Goal: Task Accomplishment & Management: Complete application form

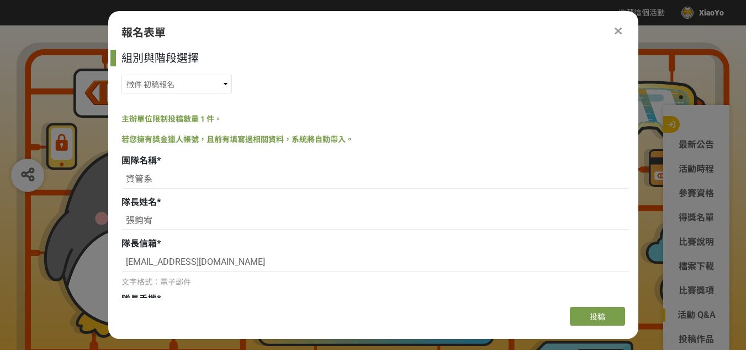
select select "185368:185625"
select select "校園講座 / 老師系上推薦"
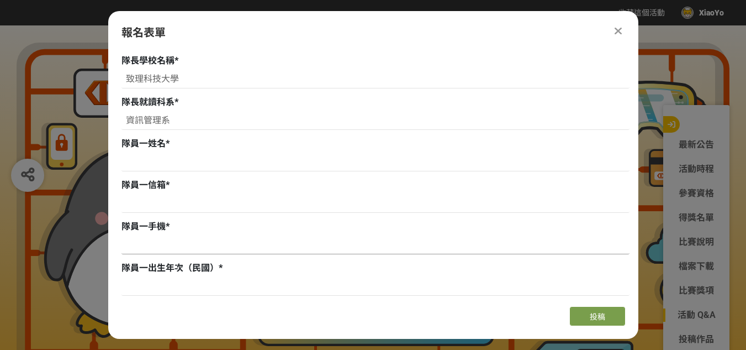
scroll to position [335, 0]
click at [205, 200] on input at bounding box center [376, 202] width 508 height 19
paste input "[EMAIL_ADDRESS][DOMAIN_NAME]"
click at [124, 203] on input "[EMAIL_ADDRESS][DOMAIN_NAME]" at bounding box center [376, 202] width 508 height 19
type input "[EMAIL_ADDRESS][DOMAIN_NAME]"
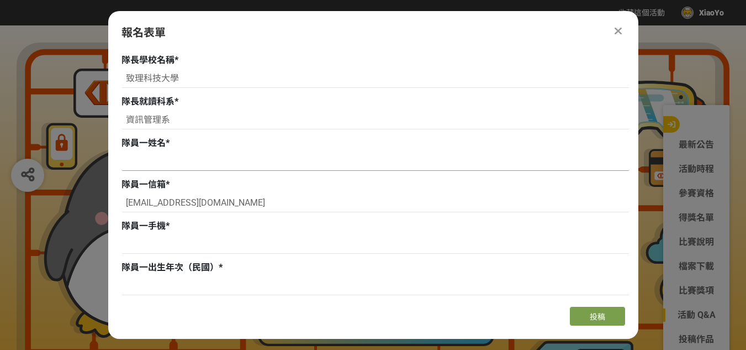
click at [198, 162] on input at bounding box center [376, 161] width 508 height 19
paste input "[PERSON_NAME]"
type input "[PERSON_NAME]"
click at [181, 287] on input at bounding box center [376, 285] width 508 height 19
paste input "[DATE]"
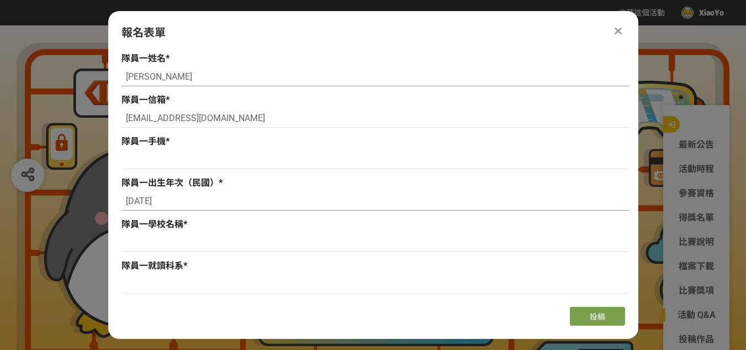
scroll to position [421, 0]
type input "940307"
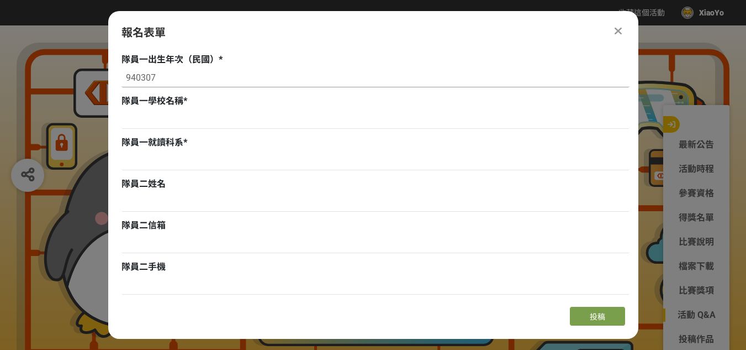
scroll to position [543, 0]
click at [224, 247] on input at bounding box center [376, 243] width 508 height 19
paste input "[EMAIL_ADDRESS][DOMAIN_NAME]"
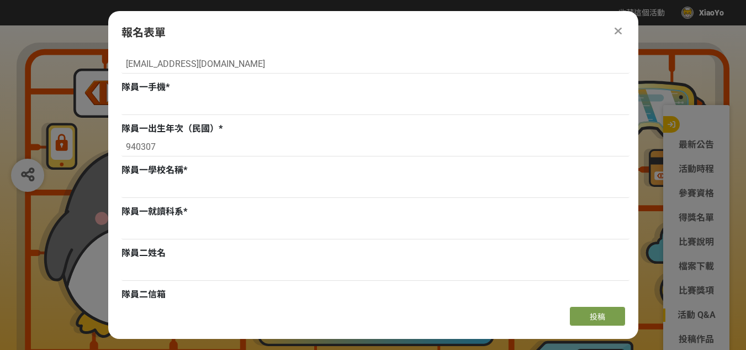
scroll to position [474, 0]
type input "[EMAIL_ADDRESS][DOMAIN_NAME]"
click at [216, 112] on input at bounding box center [376, 105] width 508 height 19
click at [185, 108] on input at bounding box center [376, 105] width 508 height 19
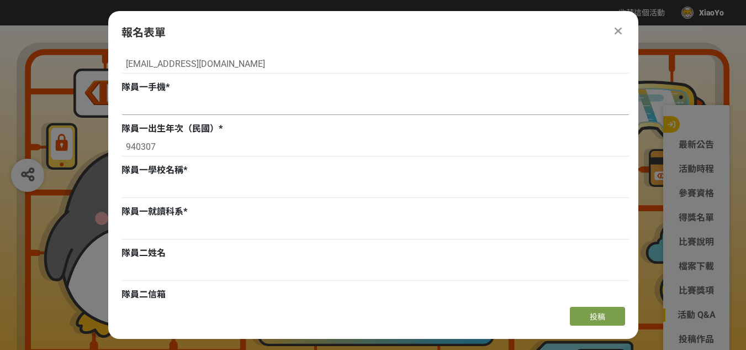
paste input "0971667132"
click at [185, 108] on input "0971667132" at bounding box center [376, 105] width 508 height 19
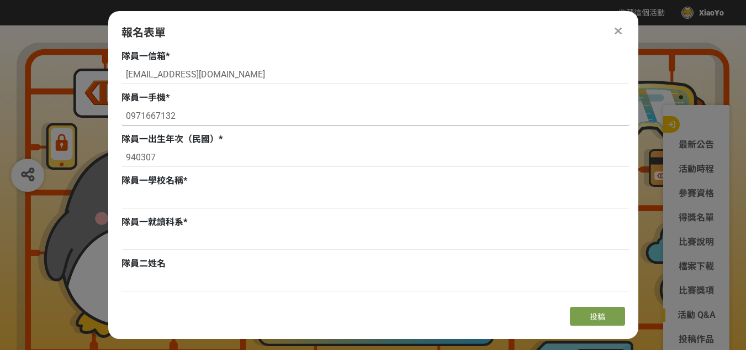
scroll to position [463, 0]
type input "0971667132"
click at [270, 202] on input at bounding box center [376, 198] width 508 height 19
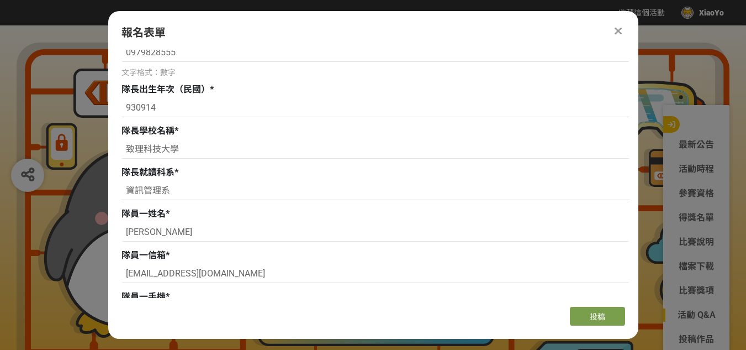
scroll to position [264, 0]
click at [184, 149] on input "致理科技大學" at bounding box center [376, 149] width 508 height 19
drag, startPoint x: 184, startPoint y: 149, endPoint x: 124, endPoint y: 148, distance: 59.7
click at [124, 148] on input "致理科技大學" at bounding box center [376, 149] width 508 height 19
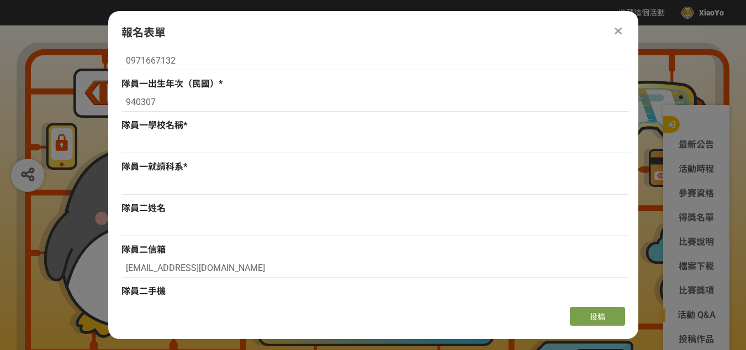
scroll to position [519, 0]
click at [245, 143] on input at bounding box center [376, 143] width 508 height 19
paste input "致理科技大學"
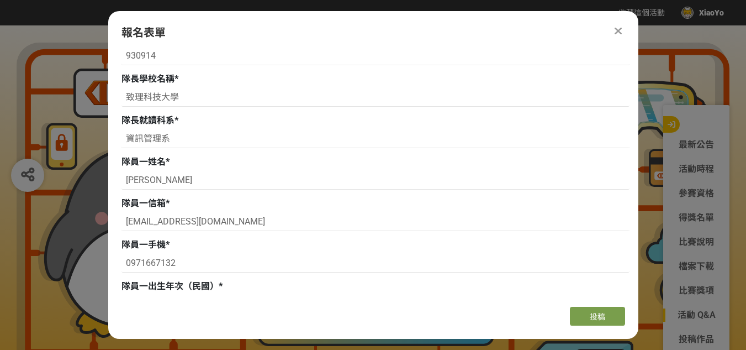
scroll to position [316, 0]
type input "致理科技大學"
click at [172, 139] on input "資訊管理系" at bounding box center [376, 139] width 508 height 19
drag, startPoint x: 172, startPoint y: 139, endPoint x: 126, endPoint y: 137, distance: 45.9
click at [126, 137] on input "資訊管理系" at bounding box center [376, 139] width 508 height 19
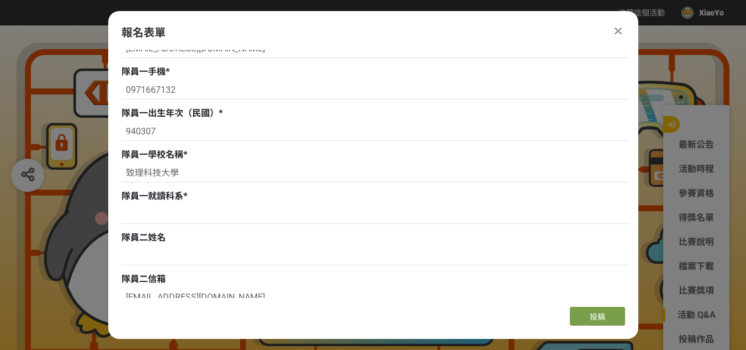
scroll to position [546, 0]
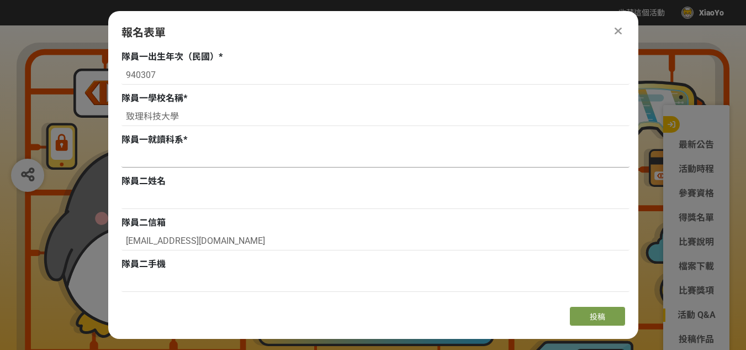
click at [192, 156] on input at bounding box center [376, 158] width 508 height 19
paste input "資訊管理系"
type input "資訊管理系"
click at [200, 201] on input at bounding box center [376, 199] width 508 height 19
paste input "[PERSON_NAME]"
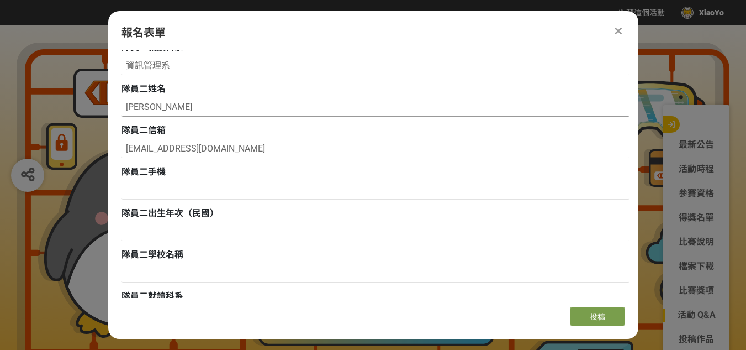
scroll to position [637, 0]
type input "[PERSON_NAME]"
click at [188, 194] on input at bounding box center [376, 191] width 508 height 19
paste input "0983505163"
type input "0983505163"
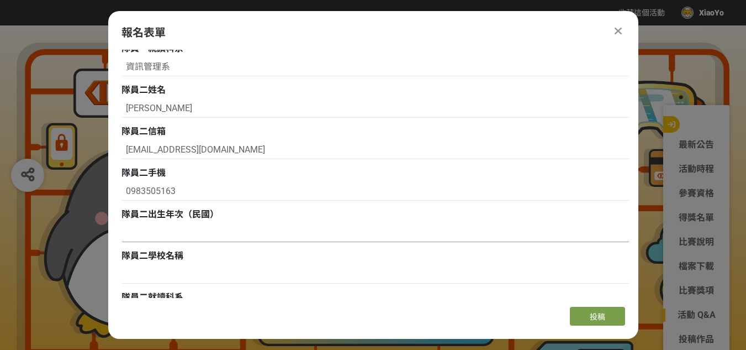
click at [204, 240] on input at bounding box center [376, 232] width 508 height 19
paste input "[DATE]"
type input "930808"
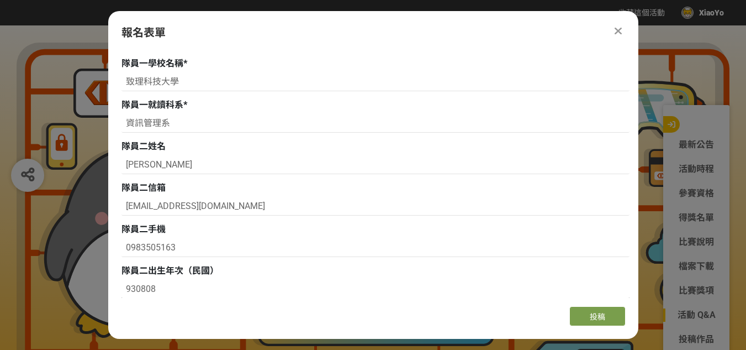
scroll to position [580, 0]
drag, startPoint x: 192, startPoint y: 83, endPoint x: 120, endPoint y: 76, distance: 72.8
click at [120, 76] on div "組別與階段選擇 徵件 社群挑戰 徵件 初稿繳件 徵件 初稿報名 主辦單位限制投稿數量 1 件。 若您擁有獎金獵人帳號，且前有填寫過相關資料，系統將自動帶入。 …" at bounding box center [373, 174] width 530 height 248
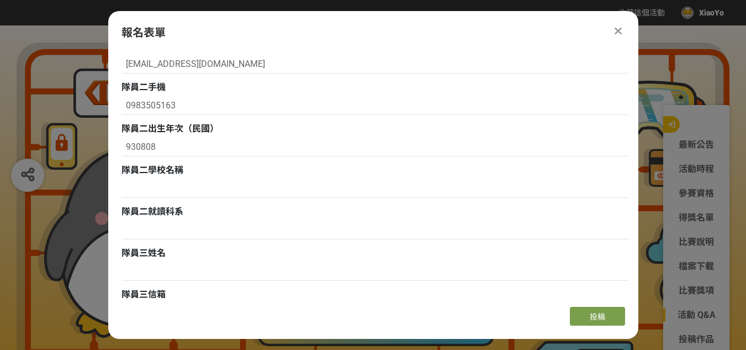
scroll to position [723, 0]
click at [218, 181] on input at bounding box center [376, 187] width 508 height 19
paste input "致理科技大學"
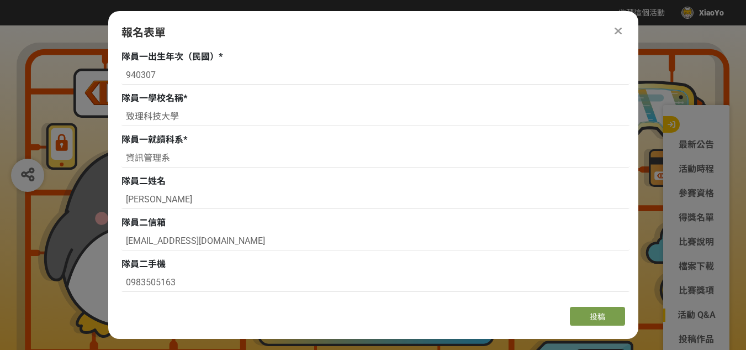
scroll to position [545, 0]
type input "致理科技大學"
drag, startPoint x: 195, startPoint y: 162, endPoint x: 121, endPoint y: 160, distance: 74.0
click at [122, 160] on input "資訊管理系" at bounding box center [376, 158] width 508 height 19
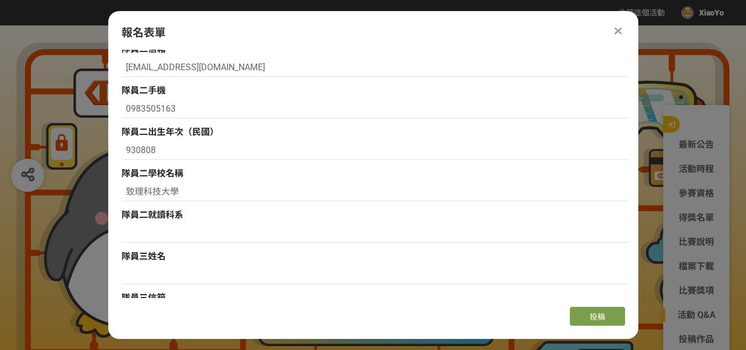
scroll to position [726, 0]
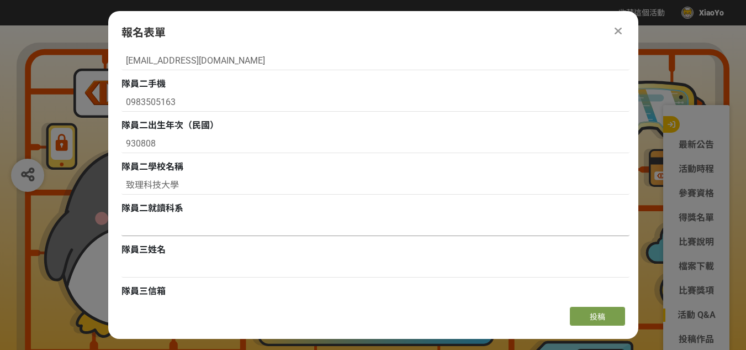
click at [173, 234] on input at bounding box center [376, 226] width 508 height 19
paste input "資訊管理系"
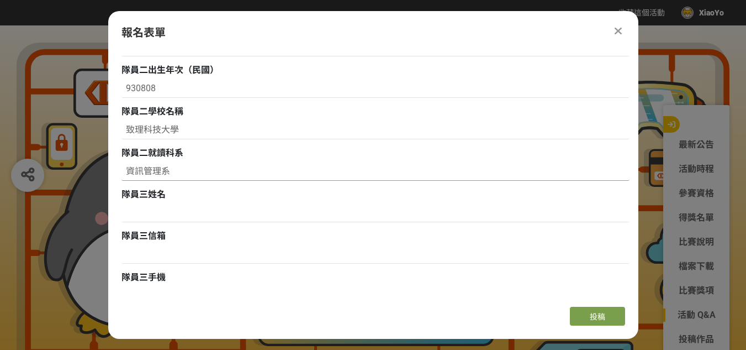
scroll to position [781, 0]
type input "資訊管理系"
click at [237, 262] on input at bounding box center [376, 254] width 508 height 19
paste input "[EMAIL_ADDRESS][DOMAIN_NAME]"
type input "[EMAIL_ADDRESS][DOMAIN_NAME]"
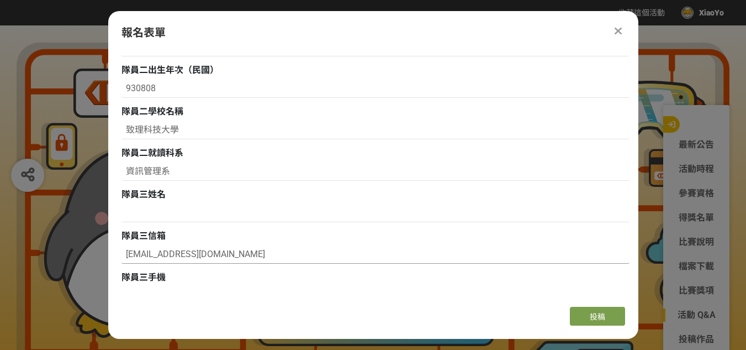
scroll to position [886, 0]
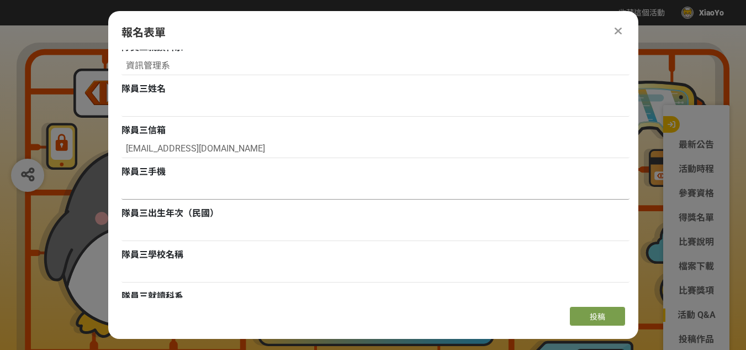
click at [256, 181] on input at bounding box center [376, 190] width 508 height 19
paste input "0970188177"
type input "0970188177"
click at [242, 225] on input at bounding box center [376, 231] width 508 height 19
paste input "[DATE]"
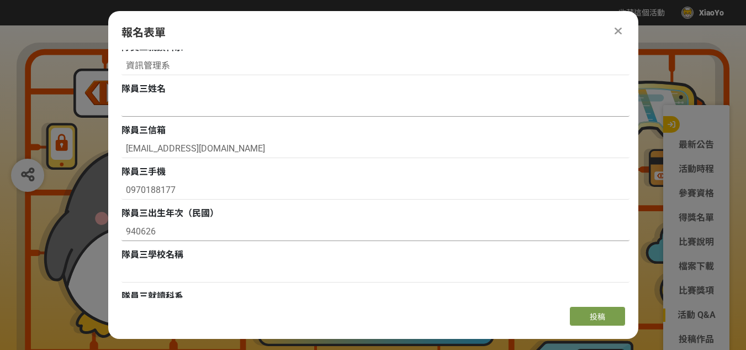
type input "940626"
click at [241, 112] on input at bounding box center [376, 107] width 508 height 19
type input "t"
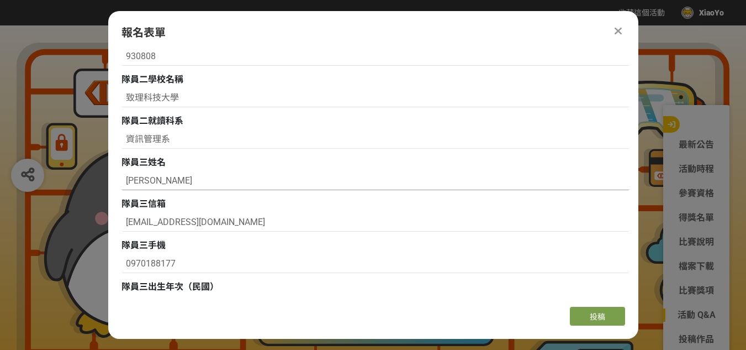
scroll to position [796, 0]
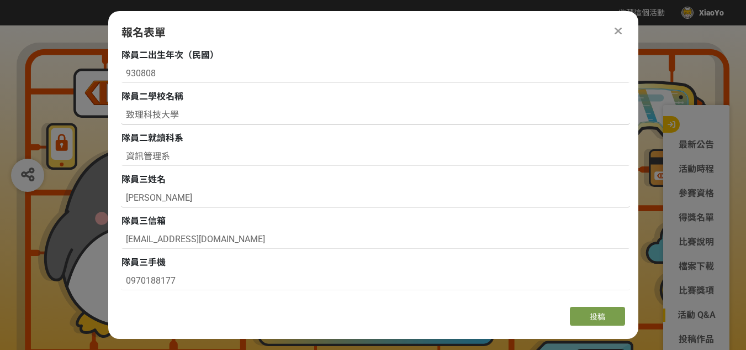
type input "[PERSON_NAME]"
drag, startPoint x: 191, startPoint y: 111, endPoint x: 121, endPoint y: 113, distance: 70.2
click at [122, 113] on input "致理科技大學" at bounding box center [376, 114] width 508 height 19
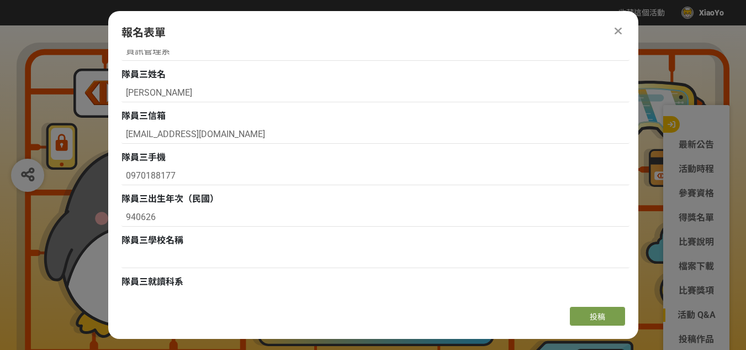
scroll to position [905, 0]
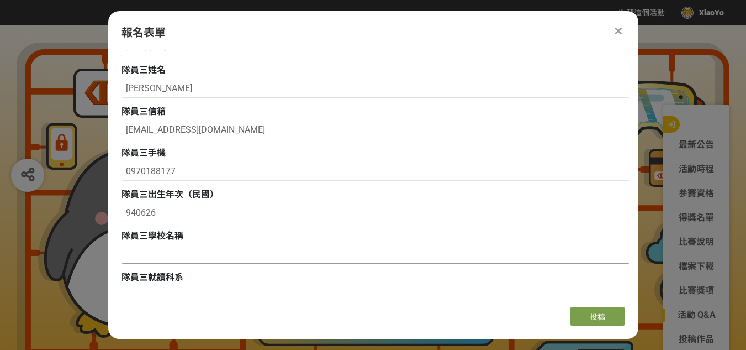
click at [131, 254] on input at bounding box center [376, 254] width 508 height 19
paste input "致理科技大學"
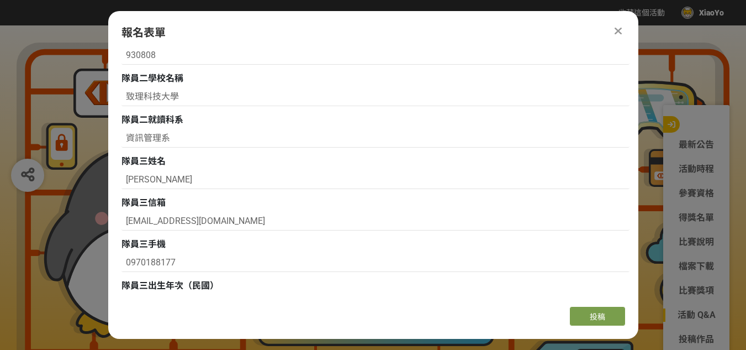
scroll to position [809, 0]
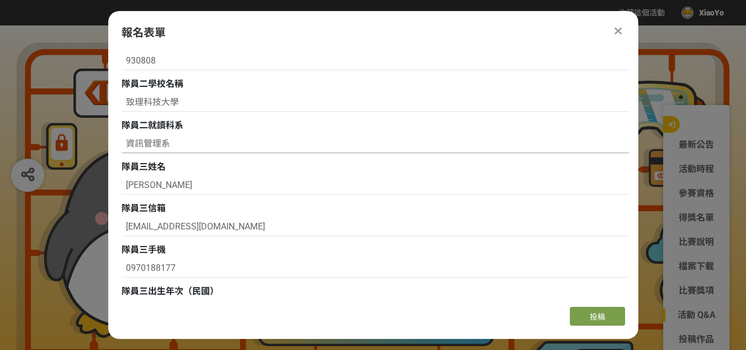
type input "致理科技大學"
drag, startPoint x: 172, startPoint y: 147, endPoint x: 125, endPoint y: 144, distance: 47.1
click at [125, 144] on input "資訊管理系" at bounding box center [376, 143] width 508 height 19
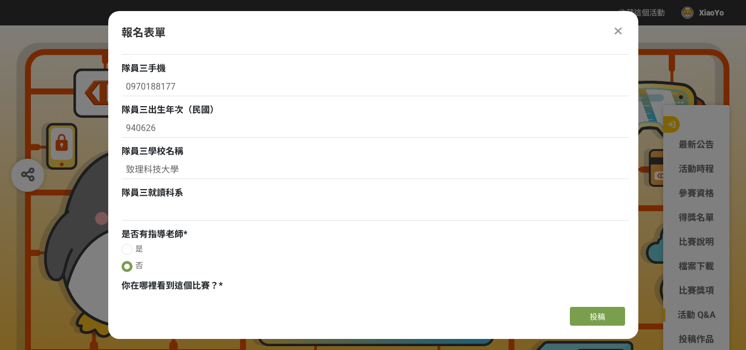
scroll to position [990, 0]
click at [146, 212] on input at bounding box center [376, 210] width 508 height 19
paste input "資訊管理系"
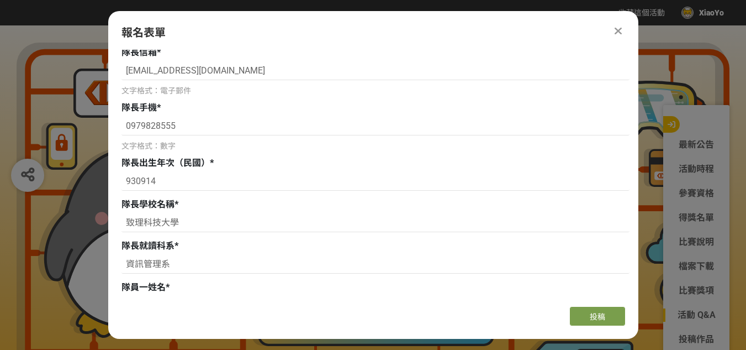
scroll to position [0, 0]
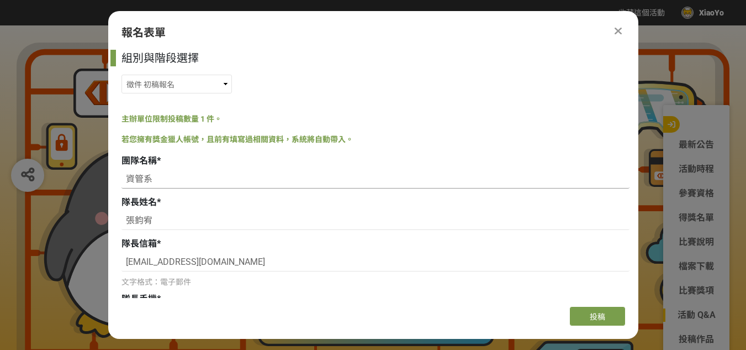
type input "資訊管理系"
drag, startPoint x: 159, startPoint y: 175, endPoint x: 116, endPoint y: 175, distance: 42.5
click at [116, 175] on div "組別與階段選擇 徵件 社群挑戰 徵件 初稿繳件 徵件 初稿報名 主辦單位限制投稿數量 1 件。 若您擁有獎金獵人帳號，且前有填寫過相關資料，系統將自動帶入。 …" at bounding box center [373, 174] width 530 height 248
click at [240, 182] on input at bounding box center [376, 179] width 508 height 19
paste input "Yoyoman防詐小組"
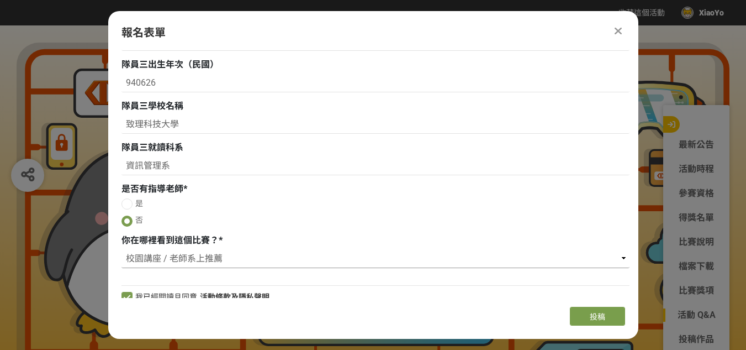
scroll to position [1048, 0]
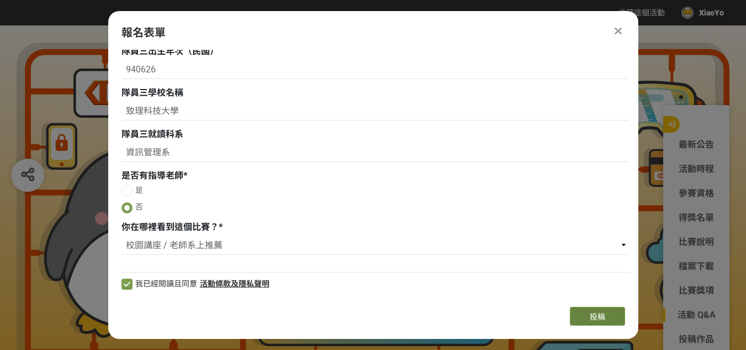
type input "Yoyoman防詐小組"
click at [596, 313] on span "投稿" at bounding box center [597, 316] width 15 height 9
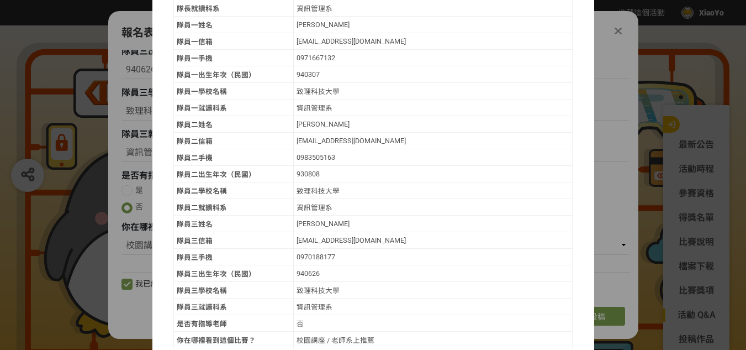
scroll to position [263, 0]
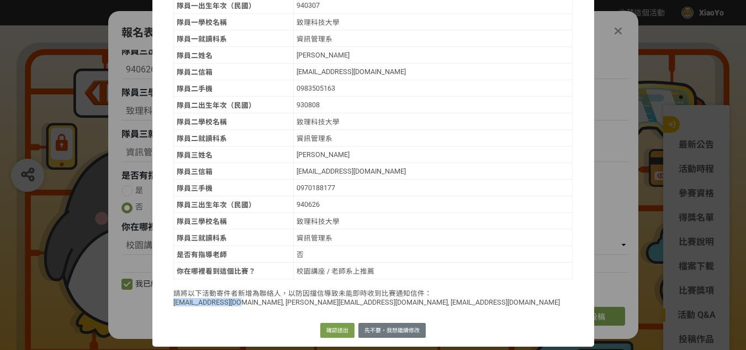
drag, startPoint x: 170, startPoint y: 302, endPoint x: 235, endPoint y: 308, distance: 65.4
click at [235, 308] on div "以下是你本次投稿內容，請確認無誤後再行送出。 團隊名稱 [PERSON_NAME]防詐小組 隊長姓名 張鈞宥 隊長信箱 [EMAIL_ADDRESS][DOM…" at bounding box center [373, 63] width 400 height 497
copy p "[EMAIL_ADDRESS][DOMAIN_NAME]"
drag, startPoint x: 238, startPoint y: 303, endPoint x: 288, endPoint y: 307, distance: 50.4
click at [288, 307] on div "以下是你本次投稿內容，請確認無誤後再行送出。 團隊名稱 [PERSON_NAME]防詐小組 隊長姓名 張鈞宥 隊長信箱 [EMAIL_ADDRESS][DOM…" at bounding box center [373, 63] width 400 height 497
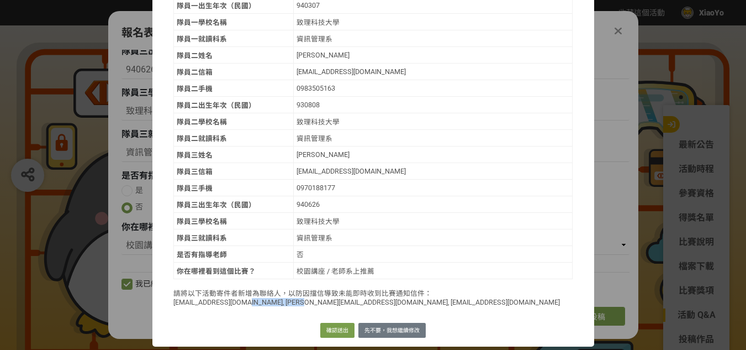
copy p "[PERSON_NAME][EMAIL_ADDRESS][DOMAIN_NAME]"
drag, startPoint x: 295, startPoint y: 303, endPoint x: 350, endPoint y: 303, distance: 55.2
click at [350, 303] on p "請將以下活動寄件者新增為聯絡人，以防因擋信導致未能即時收到比賽通知信件： [EMAIL_ADDRESS][DOMAIN_NAME], [PERSON_NAME…" at bounding box center [373, 296] width 400 height 19
copy p "[EMAIL_ADDRESS][DOMAIN_NAME]"
click at [326, 329] on button "確認送出" at bounding box center [337, 330] width 34 height 15
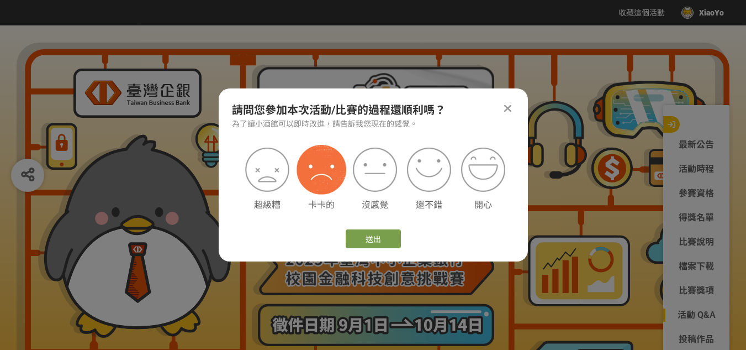
click at [331, 183] on img at bounding box center [322, 170] width 50 height 50
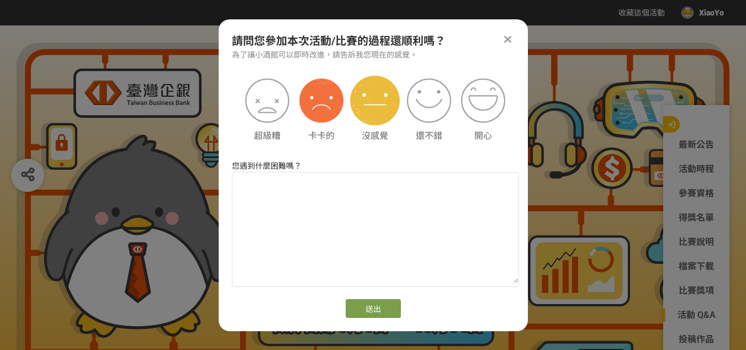
click at [374, 121] on img at bounding box center [375, 101] width 50 height 50
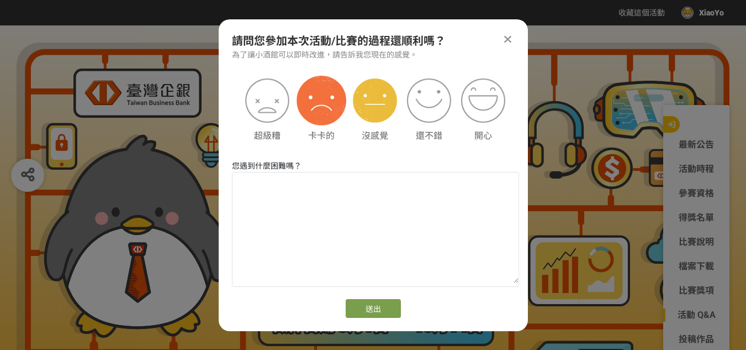
click at [323, 101] on img at bounding box center [322, 101] width 50 height 50
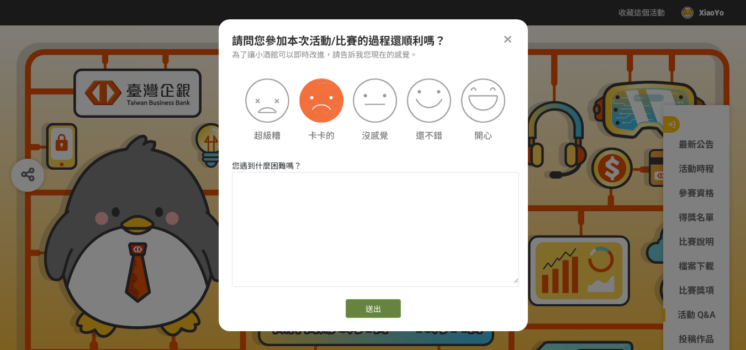
click at [377, 312] on button "送出" at bounding box center [373, 308] width 55 height 19
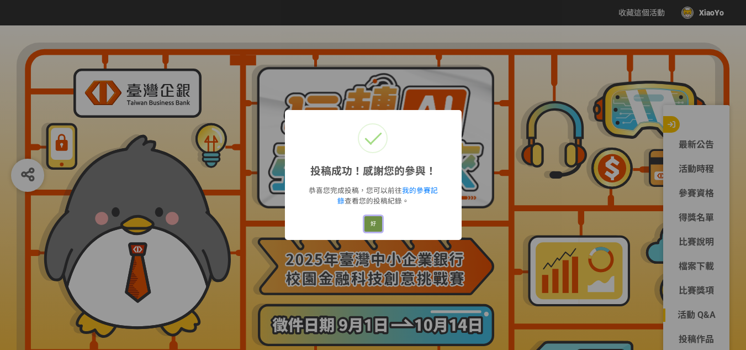
click at [373, 221] on button "好" at bounding box center [374, 223] width 18 height 15
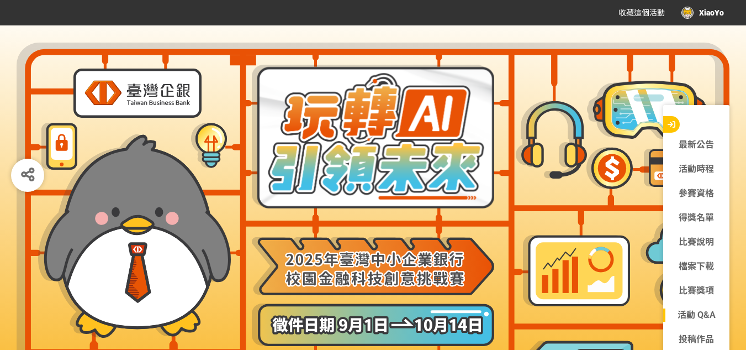
click at [710, 13] on div "XiaoYo" at bounding box center [703, 13] width 43 height 12
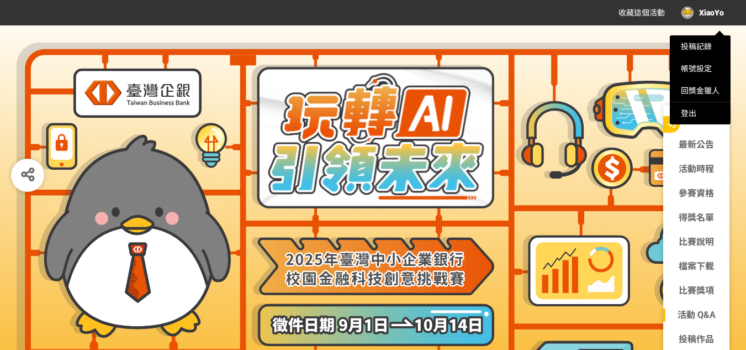
click at [615, 36] on div at bounding box center [373, 175] width 746 height 350
